Goal: Information Seeking & Learning: Learn about a topic

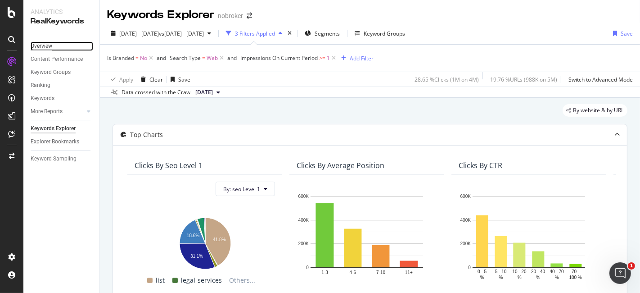
click at [36, 43] on div "Overview" at bounding box center [42, 45] width 22 height 9
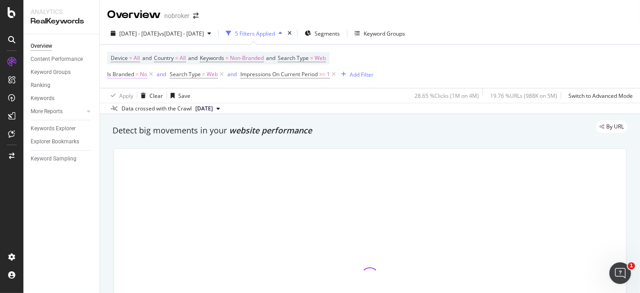
click at [147, 75] on span "No" at bounding box center [143, 74] width 7 height 13
click at [112, 68] on div "Is Branded" at bounding box center [164, 72] width 106 height 15
click at [112, 72] on icon at bounding box center [112, 72] width 3 height 5
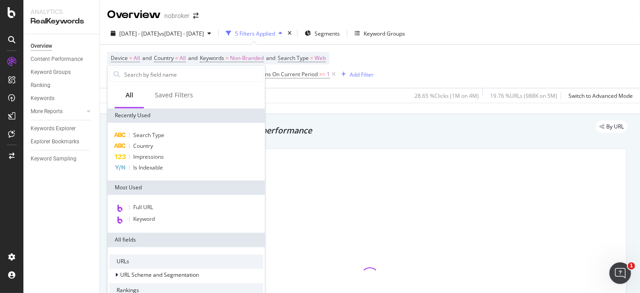
click at [283, 90] on div "Apply Clear Save 28.65 % Clicks ( 1M on 4M ) 19.76 % URLs ( 988K on 5M ) Switch…" at bounding box center [370, 95] width 540 height 15
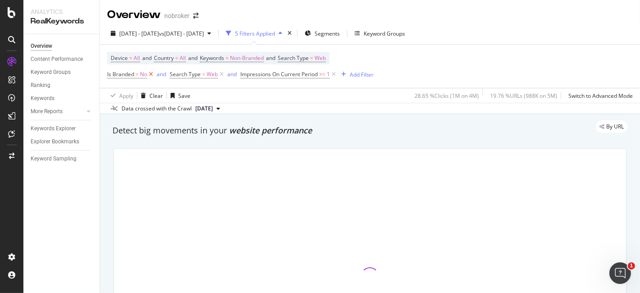
click at [151, 74] on icon at bounding box center [151, 74] width 8 height 9
click at [159, 74] on icon at bounding box center [159, 74] width 8 height 9
click at [200, 74] on icon at bounding box center [201, 74] width 8 height 9
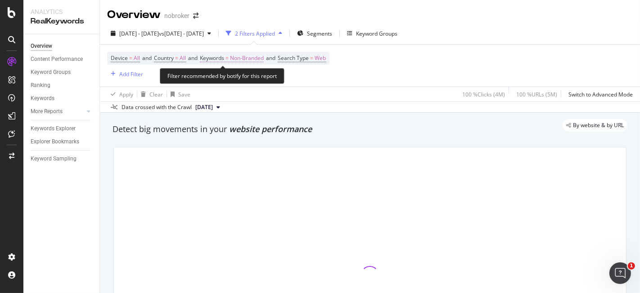
click at [229, 59] on span "=" at bounding box center [227, 58] width 3 height 8
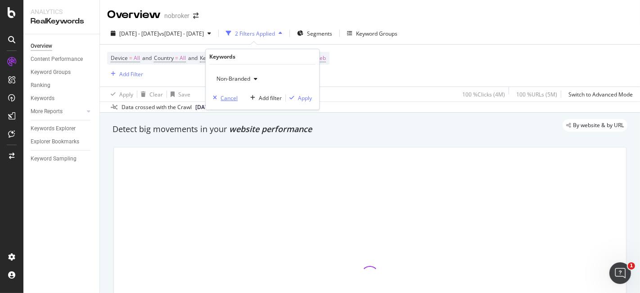
click at [233, 100] on div "Cancel" at bounding box center [229, 98] width 17 height 8
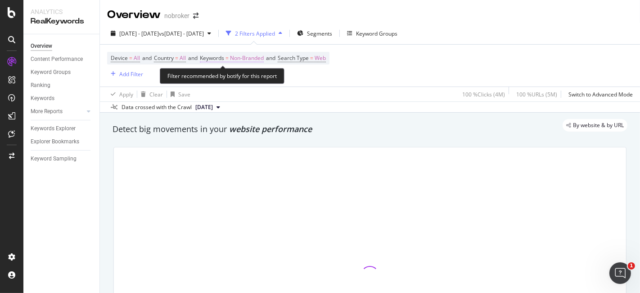
click at [215, 57] on span "Keywords" at bounding box center [212, 58] width 24 height 8
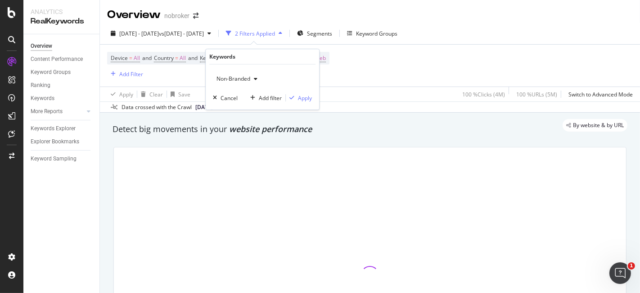
click at [247, 80] on span "Non-Branded" at bounding box center [231, 79] width 37 height 8
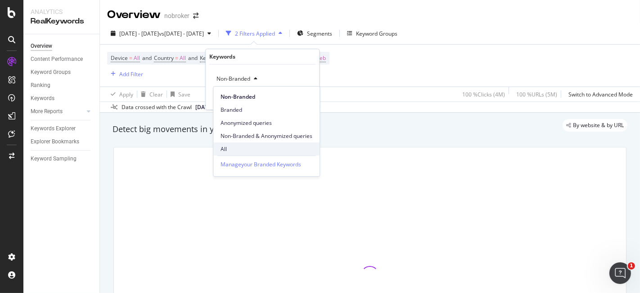
click at [245, 150] on span "All" at bounding box center [267, 149] width 92 height 8
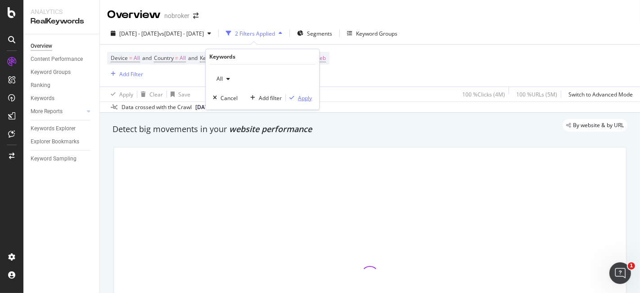
click at [308, 97] on div "Apply" at bounding box center [305, 98] width 14 height 8
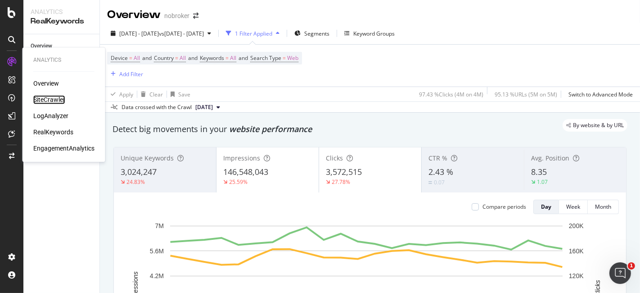
click at [39, 96] on div "SiteCrawler" at bounding box center [49, 99] width 32 height 9
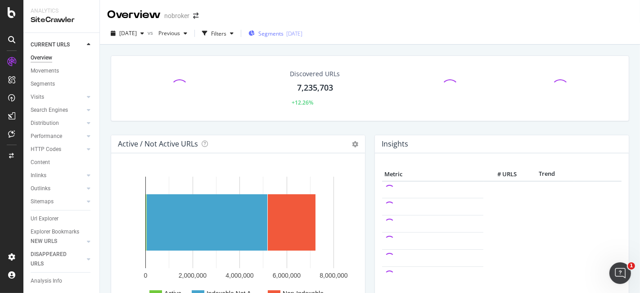
click at [284, 36] on span "Segments" at bounding box center [270, 34] width 25 height 8
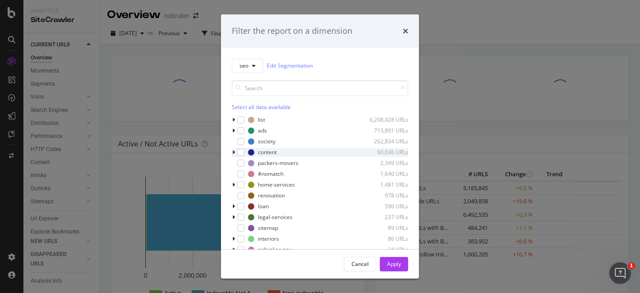
click at [234, 149] on icon "modal" at bounding box center [233, 151] width 3 height 5
click at [233, 152] on icon "modal" at bounding box center [233, 151] width 3 height 5
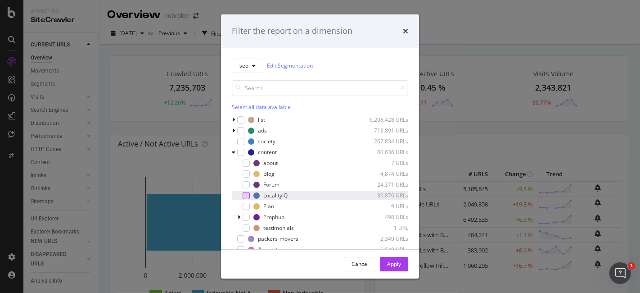
click at [247, 195] on div "modal" at bounding box center [246, 195] width 7 height 7
click at [394, 259] on div "Apply" at bounding box center [394, 264] width 14 height 14
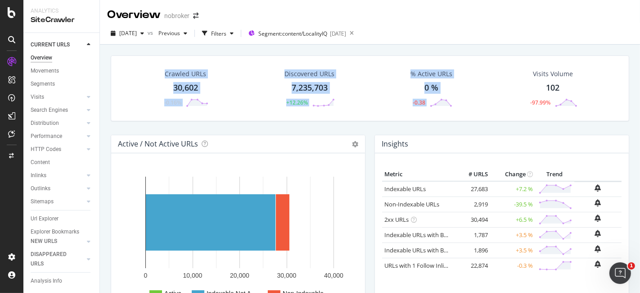
drag, startPoint x: 520, startPoint y: 67, endPoint x: 160, endPoint y: 77, distance: 359.9
click at [160, 77] on div "Crawled URLs 30,602 -0.16% Discovered URLs 7,235,703 +12.26% % Active URLs 0 % …" at bounding box center [370, 88] width 519 height 66
click at [276, 41] on div "[DATE] vs Previous Filters Segment: content/LocalityIQ [DATE]" at bounding box center [370, 35] width 540 height 18
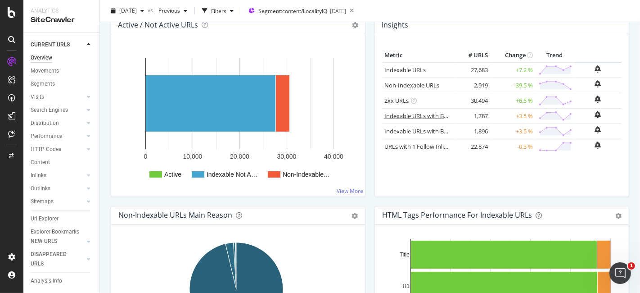
scroll to position [117, 0]
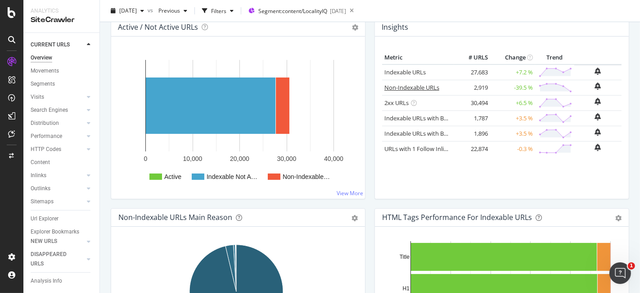
click at [390, 87] on link "Non-Indexable URLs" at bounding box center [412, 87] width 55 height 8
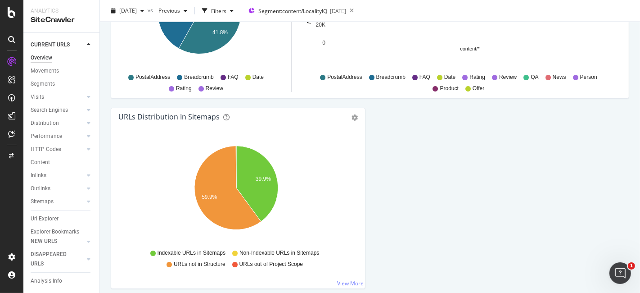
scroll to position [977, 0]
